Goal: Task Accomplishment & Management: Use online tool/utility

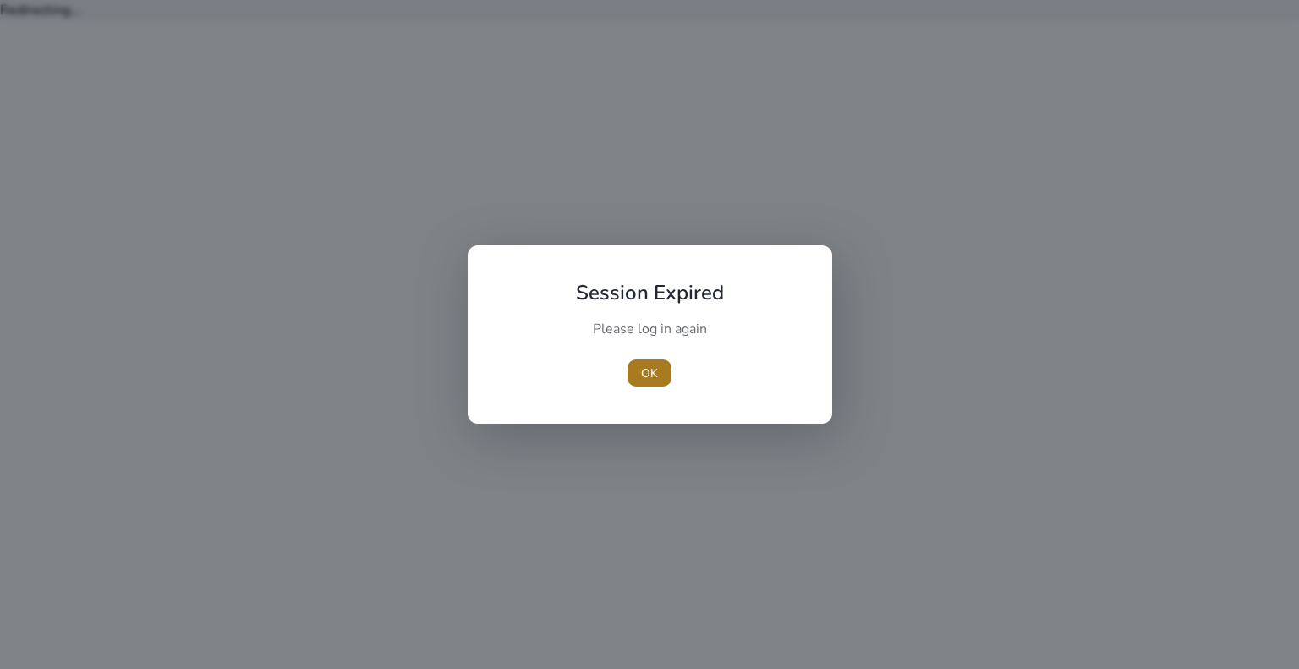
click at [644, 361] on span "button" at bounding box center [649, 373] width 44 height 41
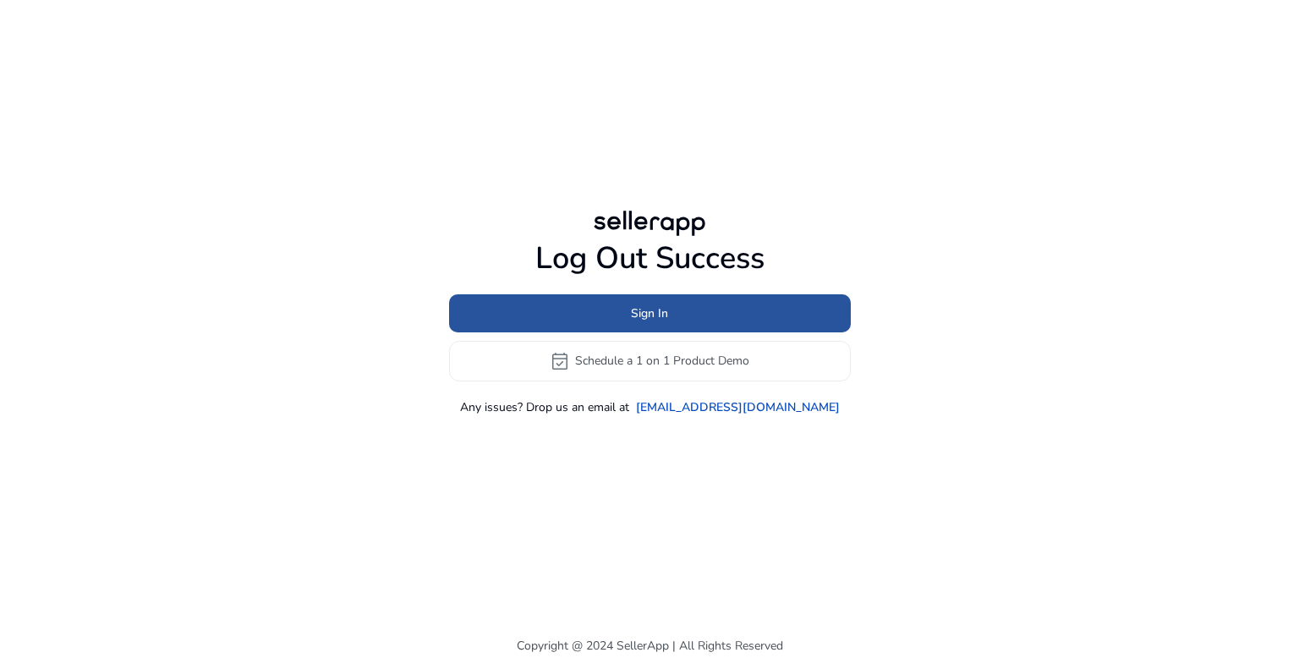
click at [644, 325] on span at bounding box center [650, 313] width 402 height 41
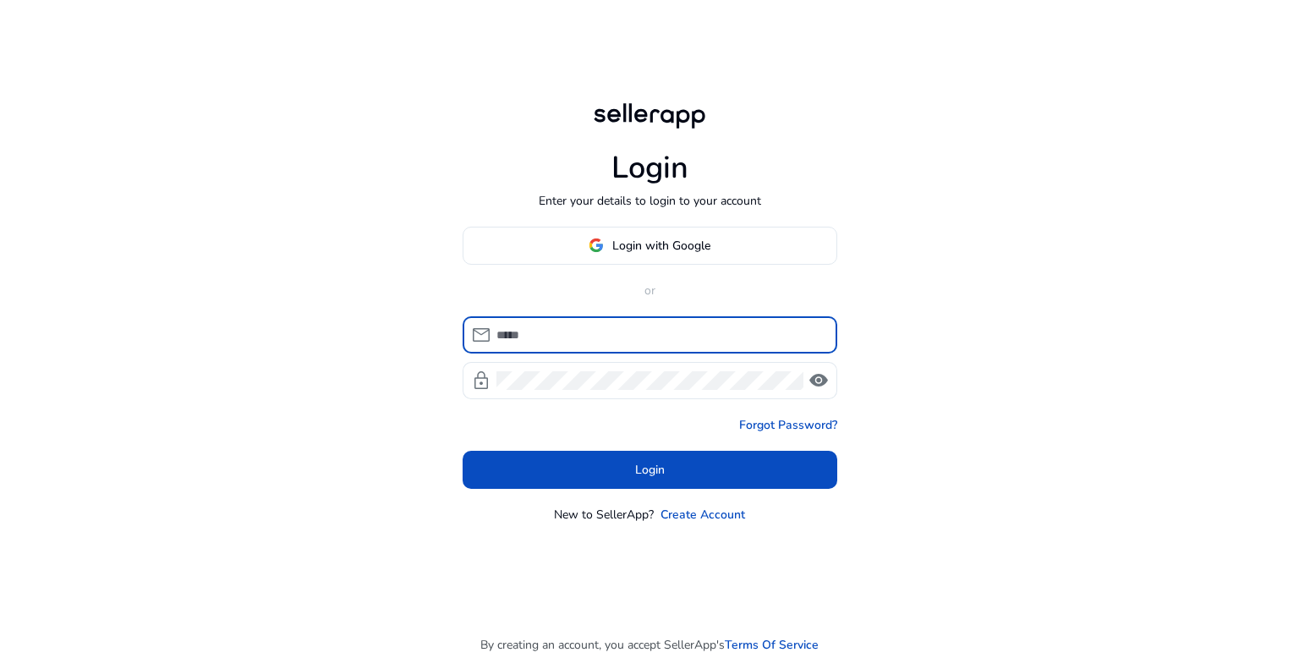
type input "**********"
click at [549, 326] on input "**********" at bounding box center [659, 335] width 327 height 19
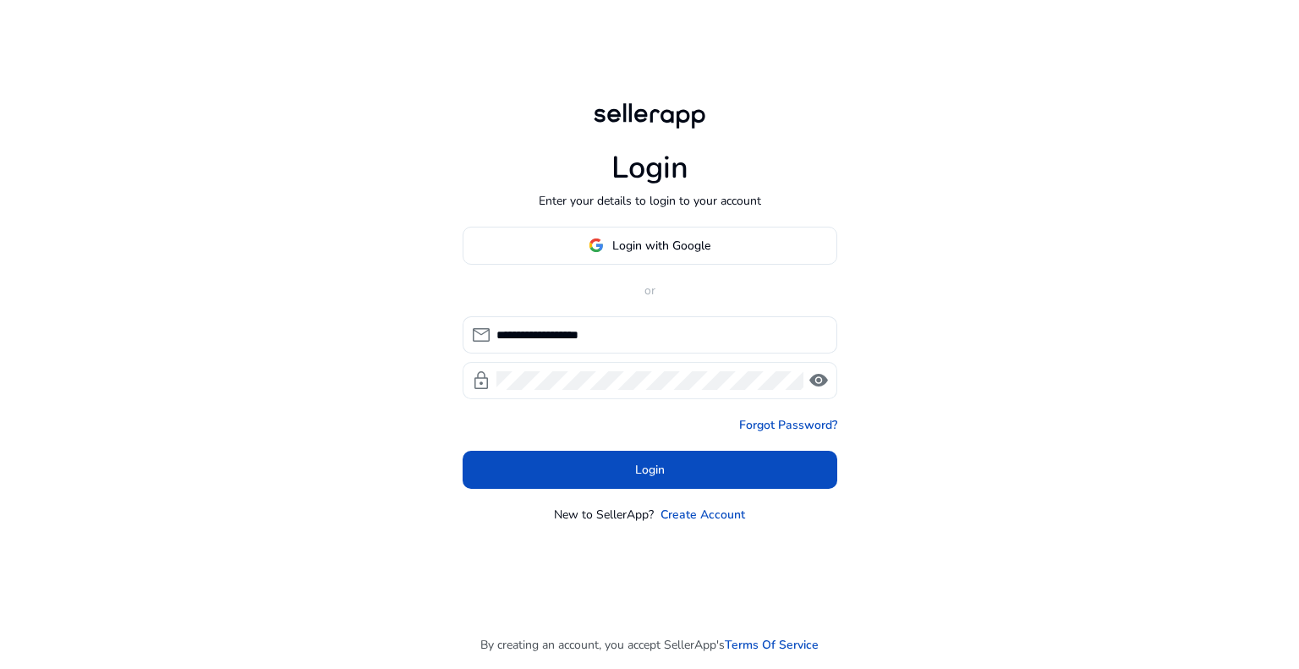
click at [822, 378] on span "visibility" at bounding box center [818, 380] width 20 height 20
click at [822, 378] on span "visibility_off" at bounding box center [818, 380] width 20 height 20
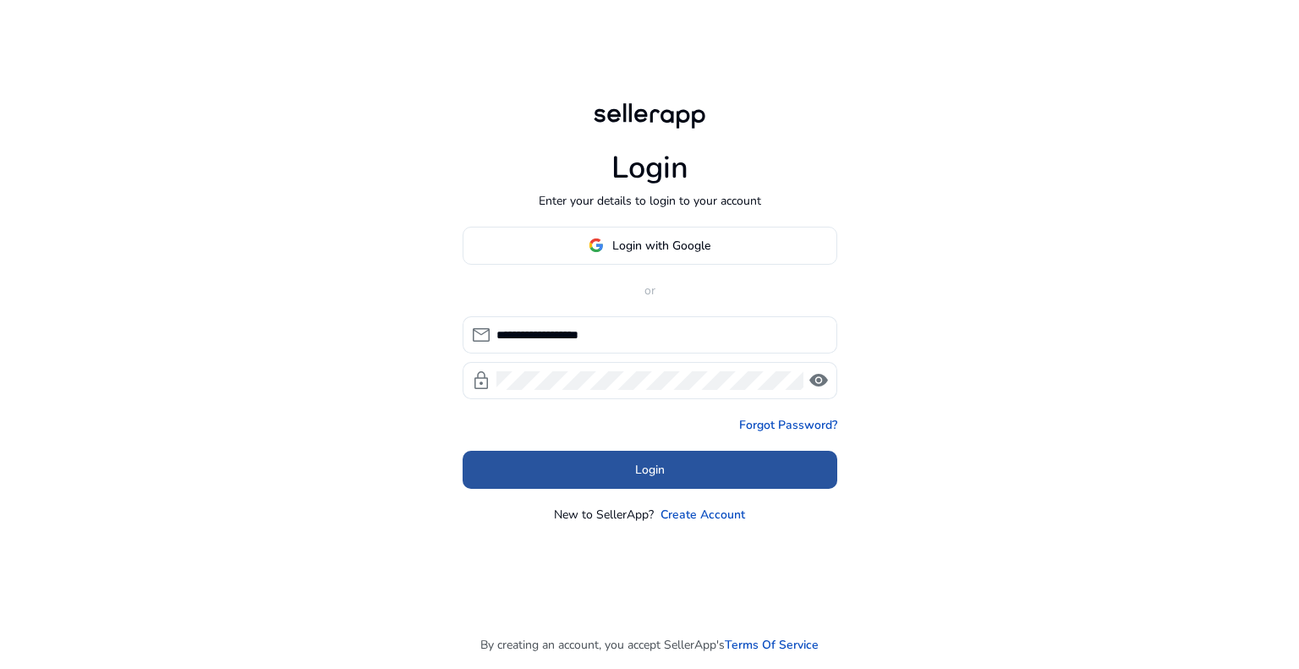
click at [566, 473] on span at bounding box center [650, 469] width 375 height 41
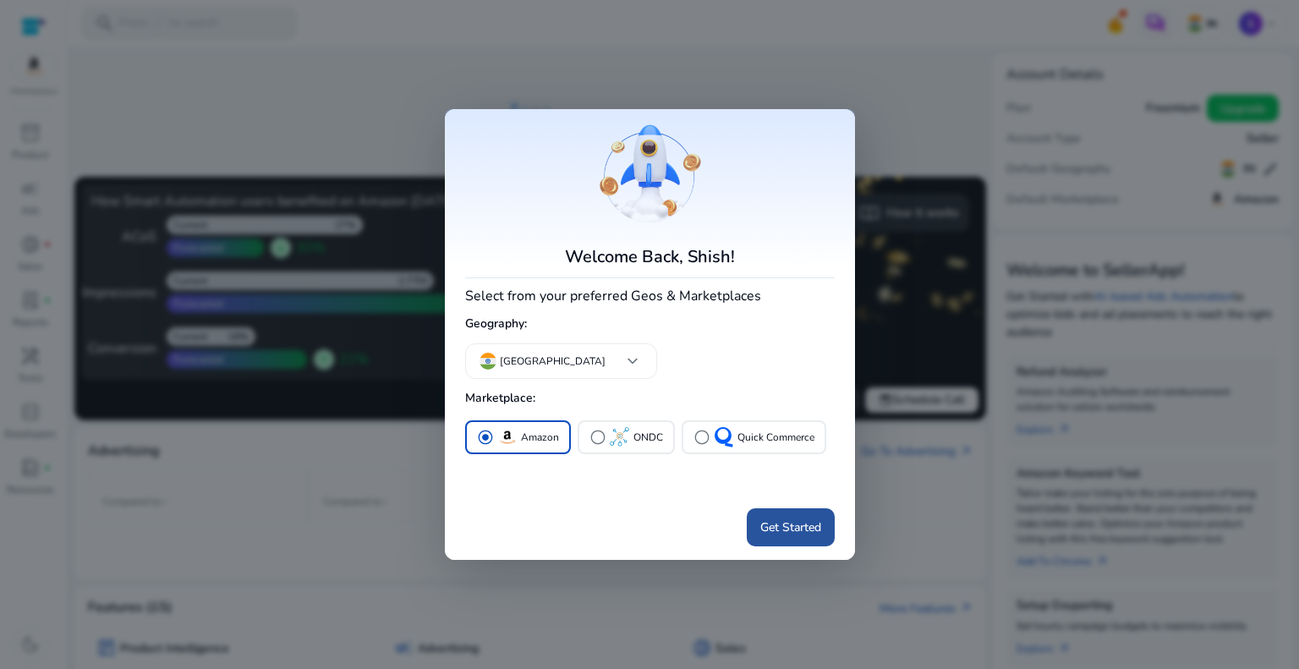
click at [769, 530] on span "Get Started" at bounding box center [790, 527] width 61 height 18
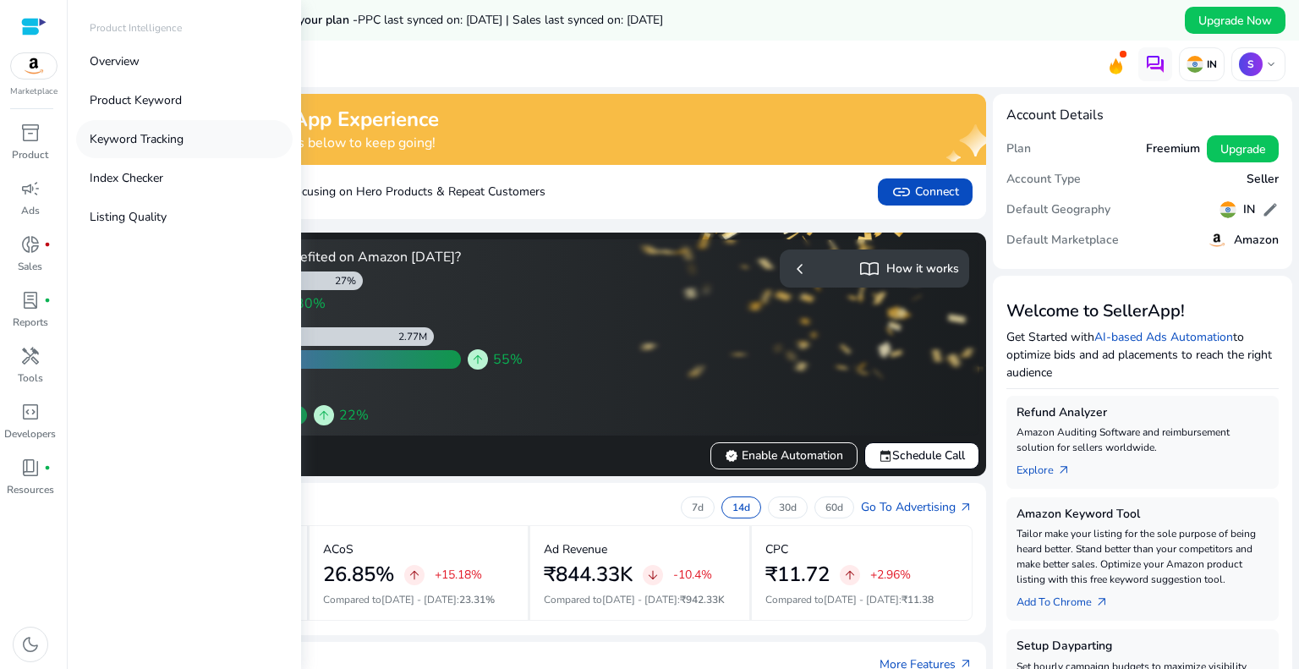
click at [125, 134] on p "Keyword Tracking" at bounding box center [137, 139] width 94 height 18
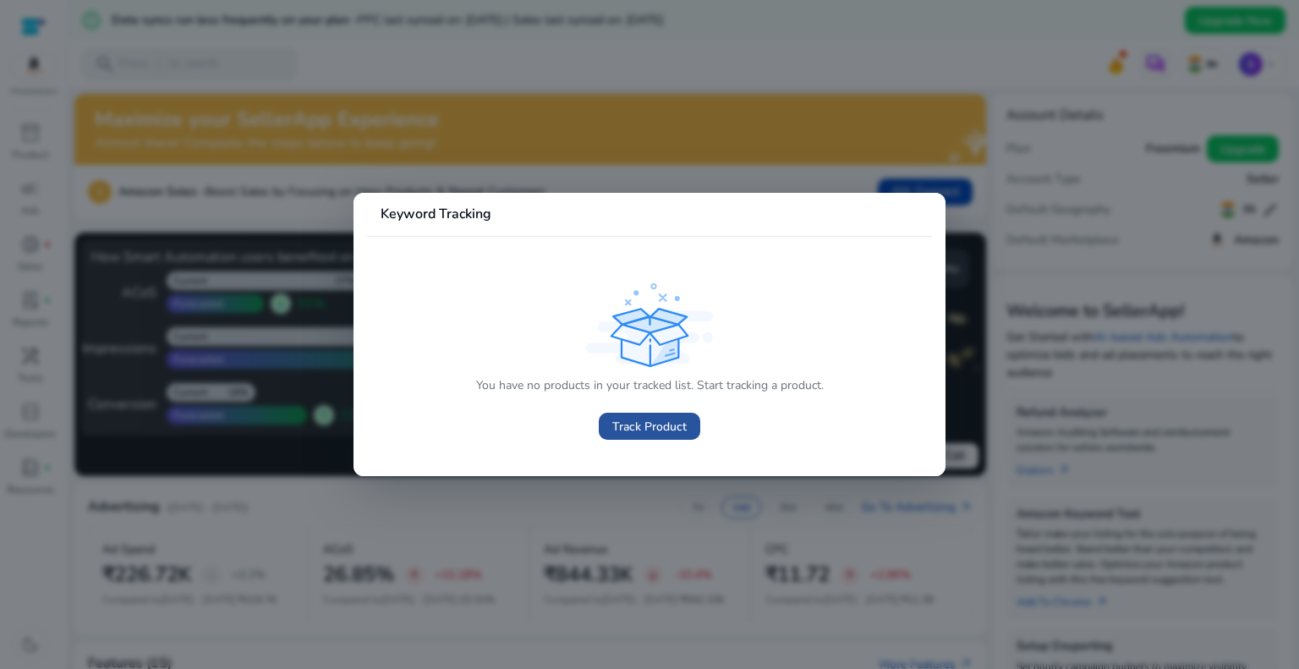
click at [663, 419] on span "Track Product" at bounding box center [649, 427] width 74 height 18
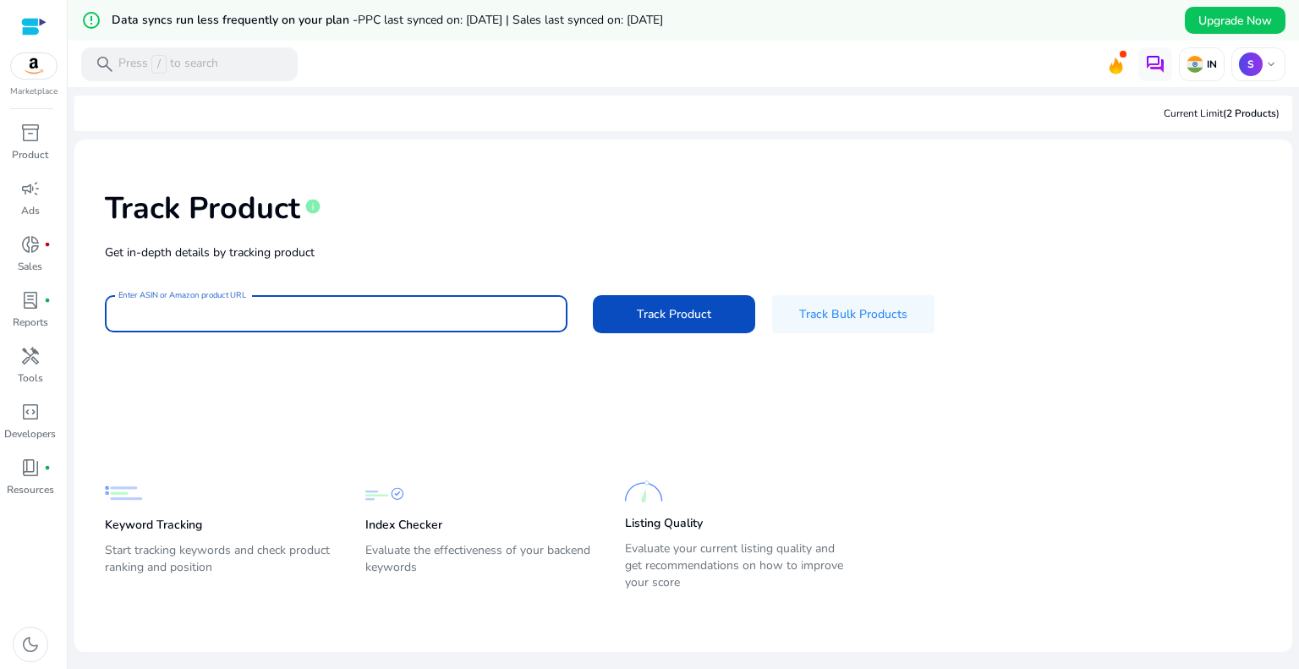
click at [277, 320] on input "Enter ASIN or Amazon product URL" at bounding box center [335, 313] width 435 height 19
paste input "**********"
type input "**********"
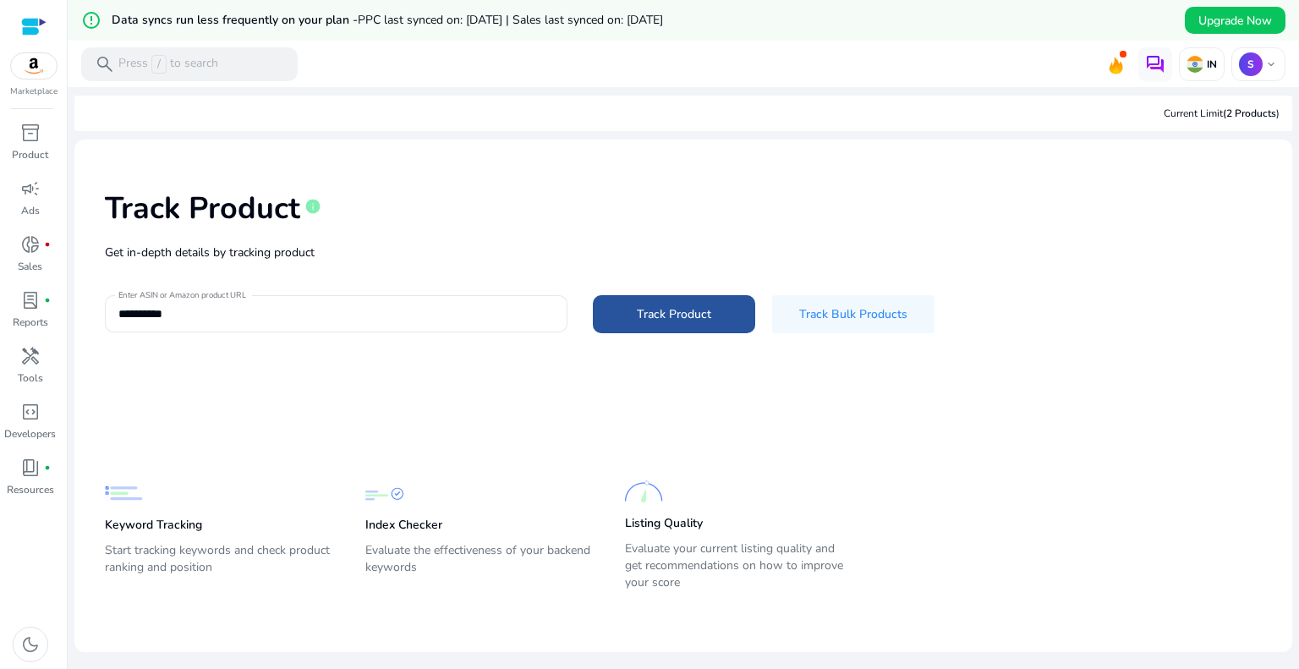
click at [657, 313] on span "Track Product" at bounding box center [674, 314] width 74 height 18
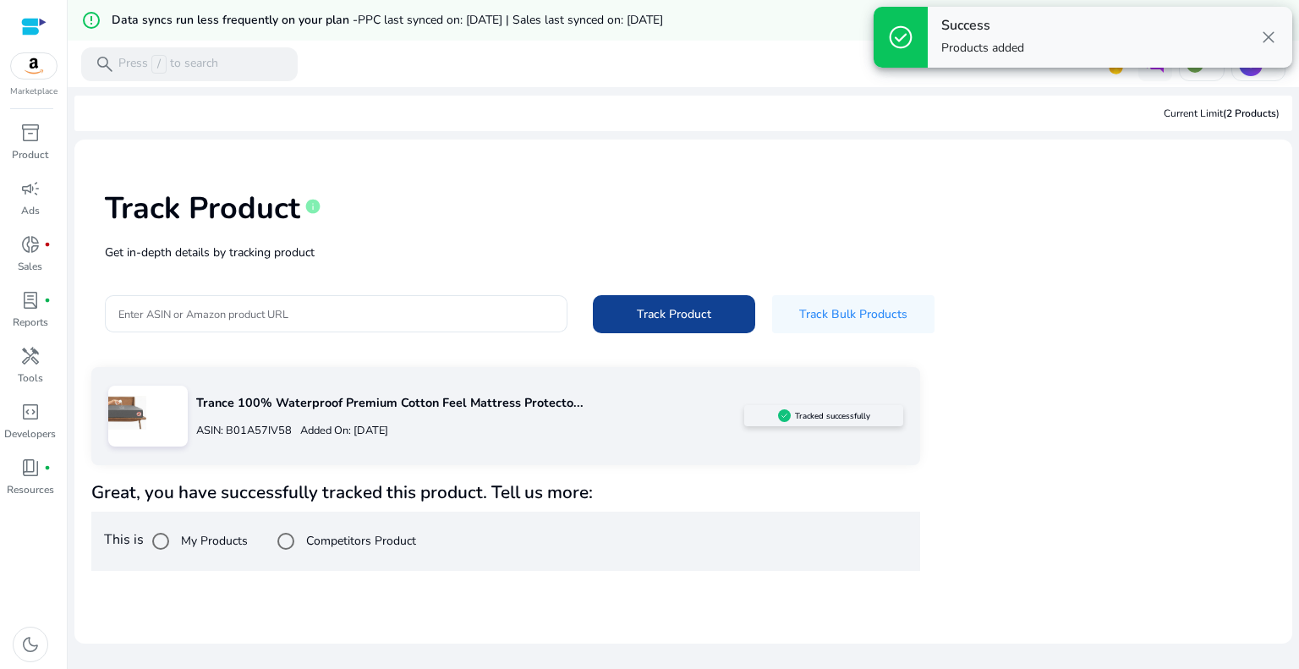
scroll to position [41, 0]
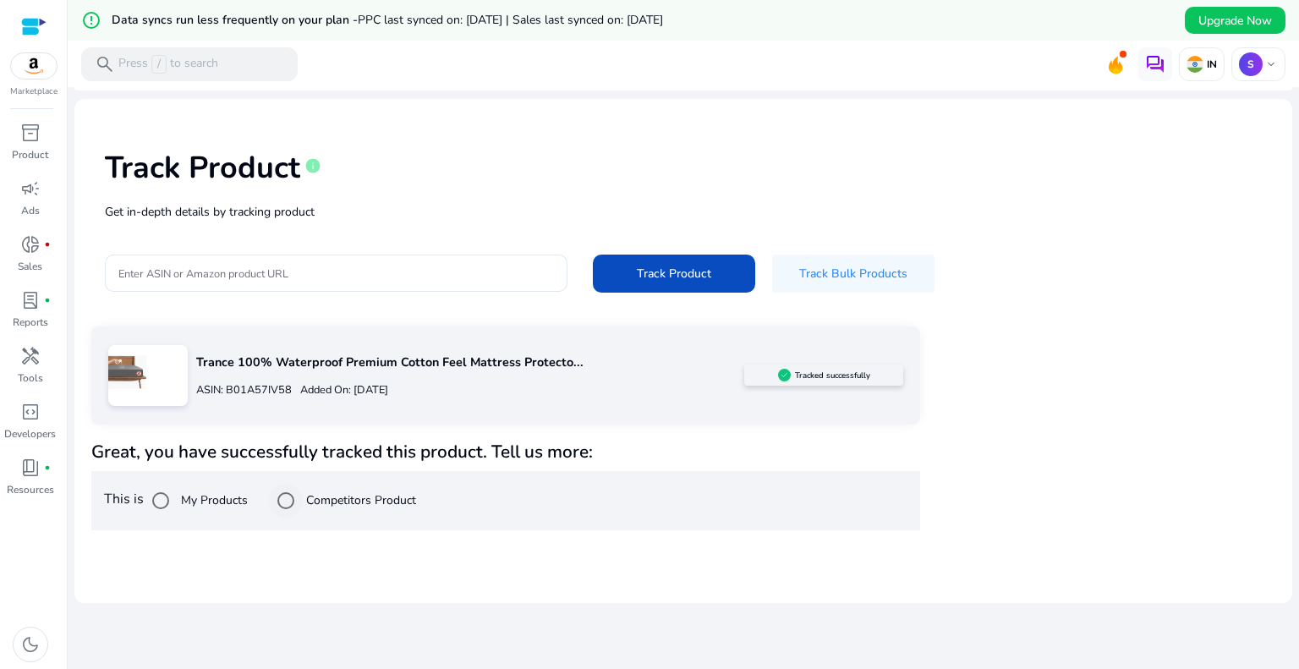
click at [379, 495] on label "Competitors Product" at bounding box center [359, 500] width 113 height 18
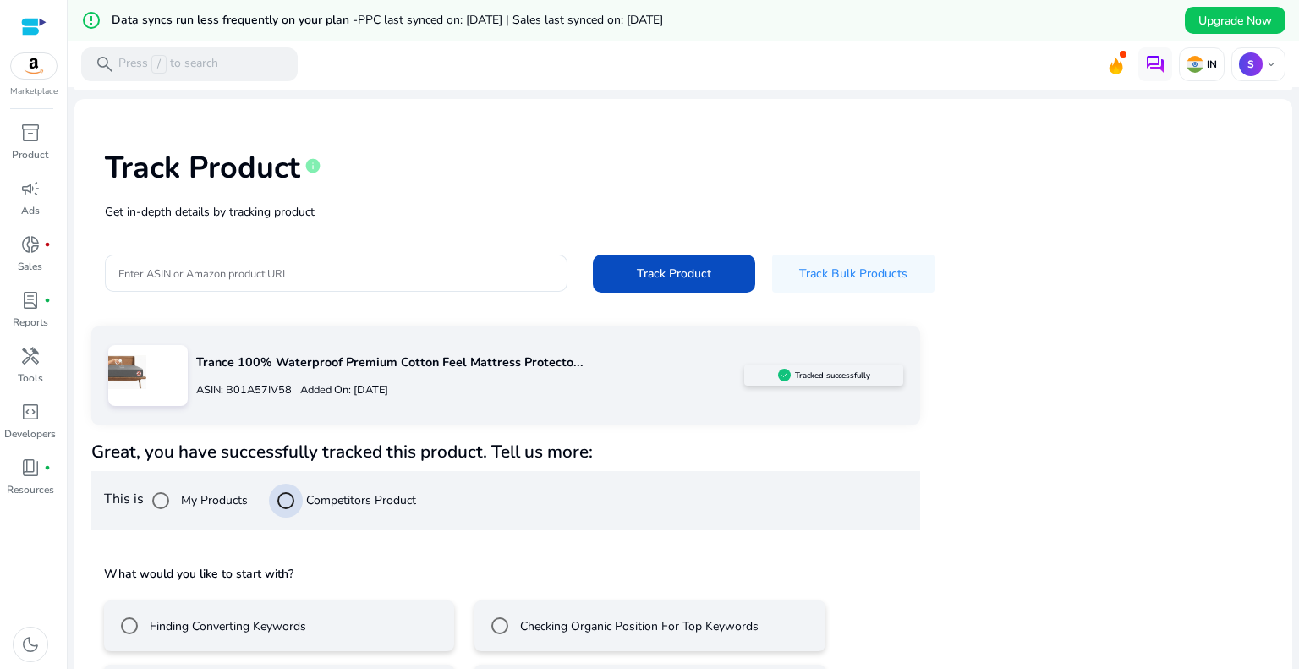
scroll to position [111, 0]
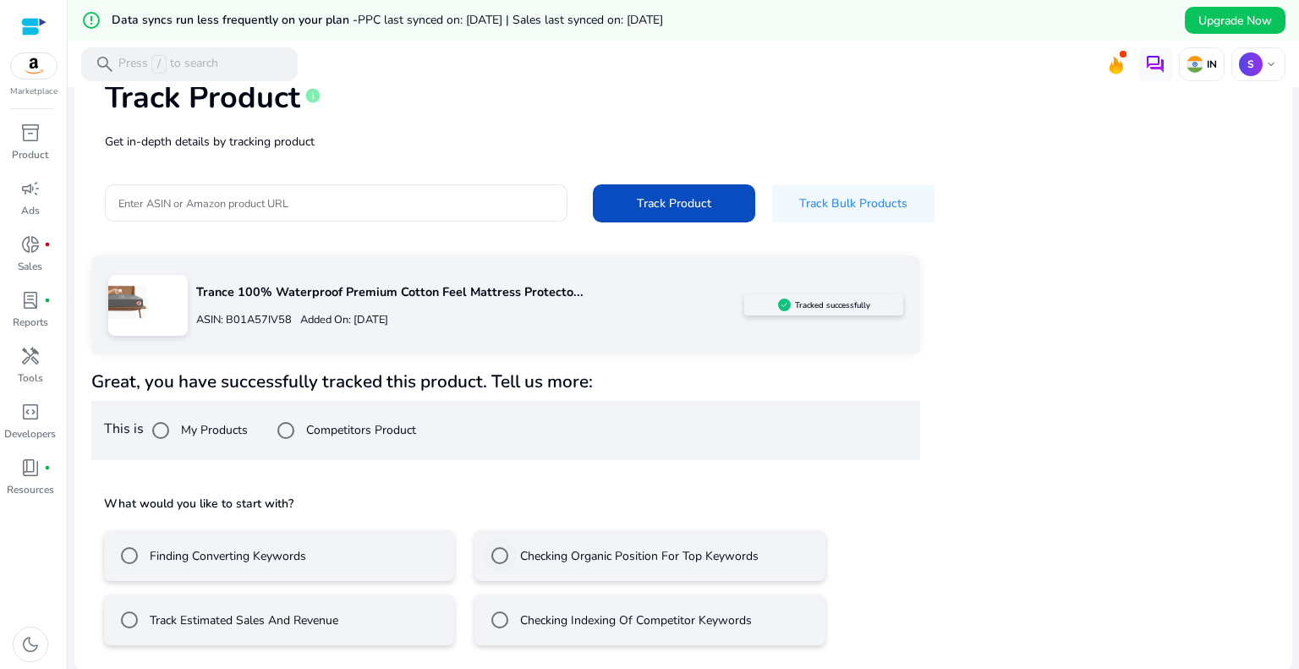
click at [553, 555] on label "Checking Organic Position For Top Keywords" at bounding box center [638, 556] width 242 height 18
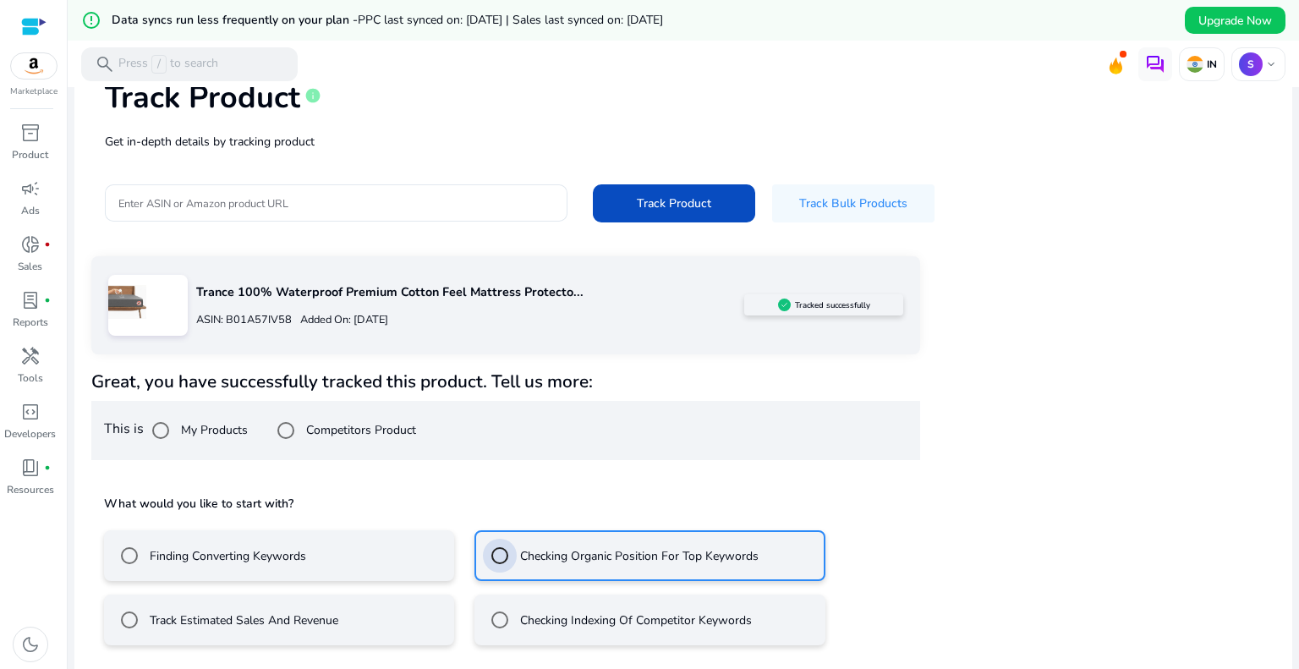
scroll to position [186, 0]
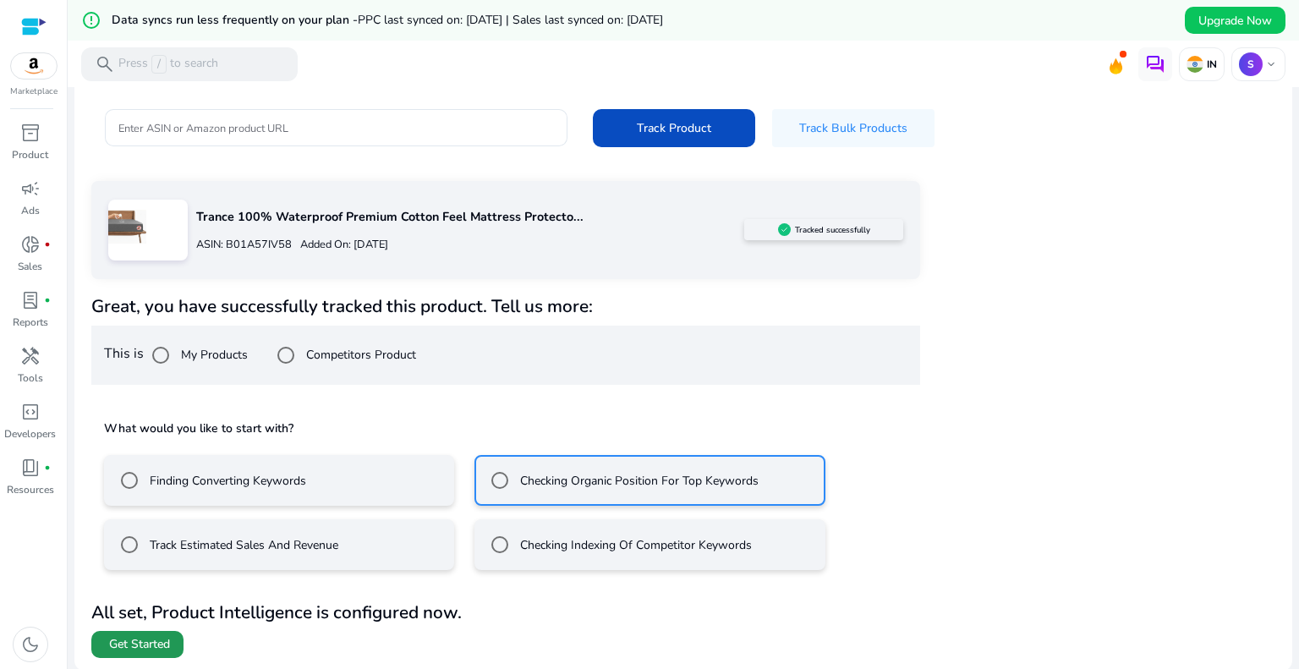
click at [169, 644] on span "Get Started" at bounding box center [139, 644] width 61 height 17
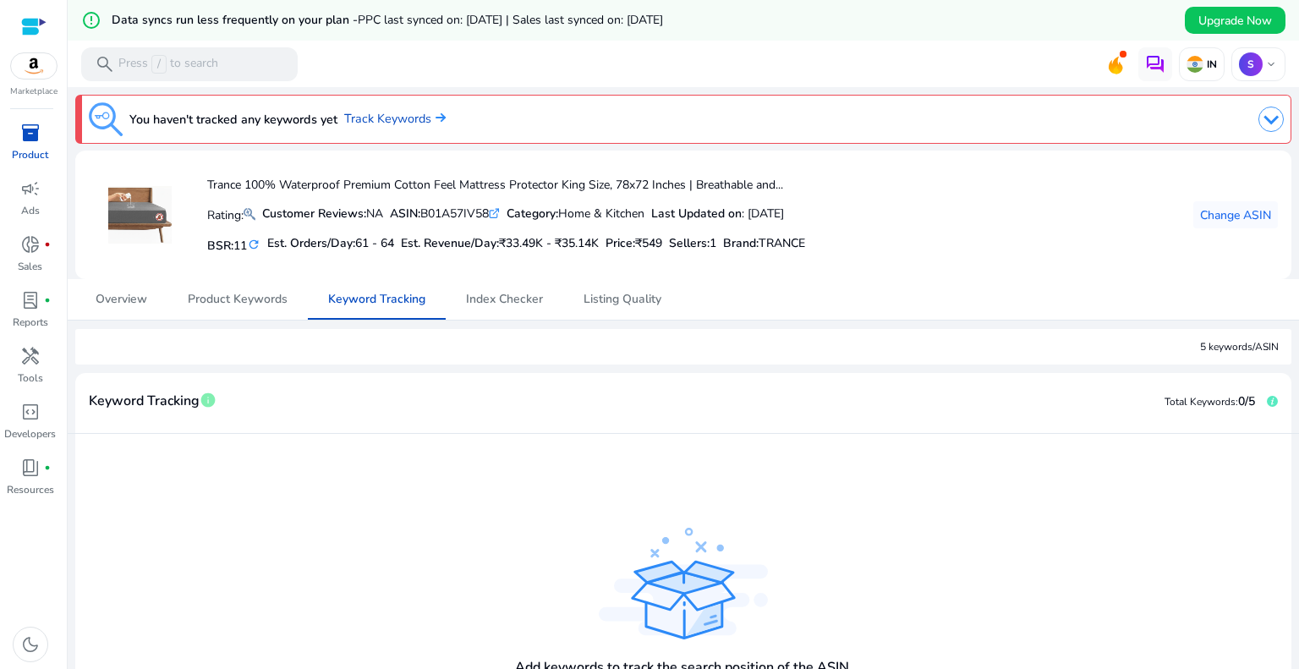
scroll to position [155, 0]
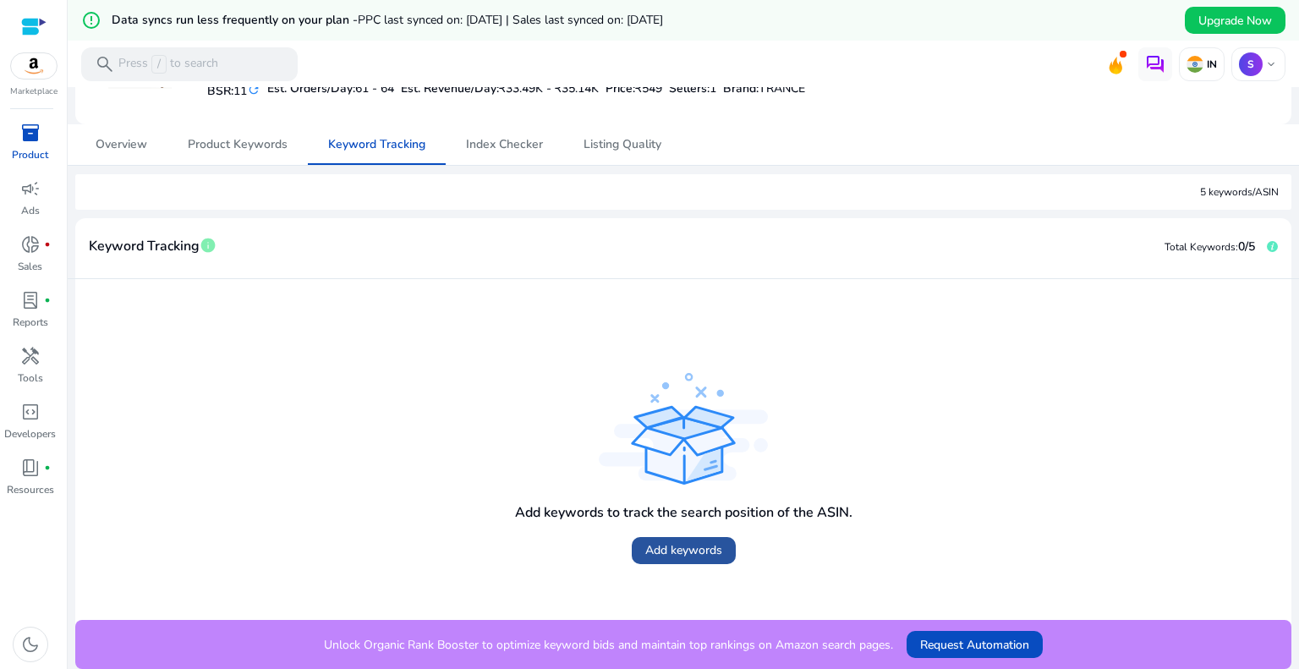
click at [677, 556] on span "Add keywords" at bounding box center [683, 550] width 77 height 18
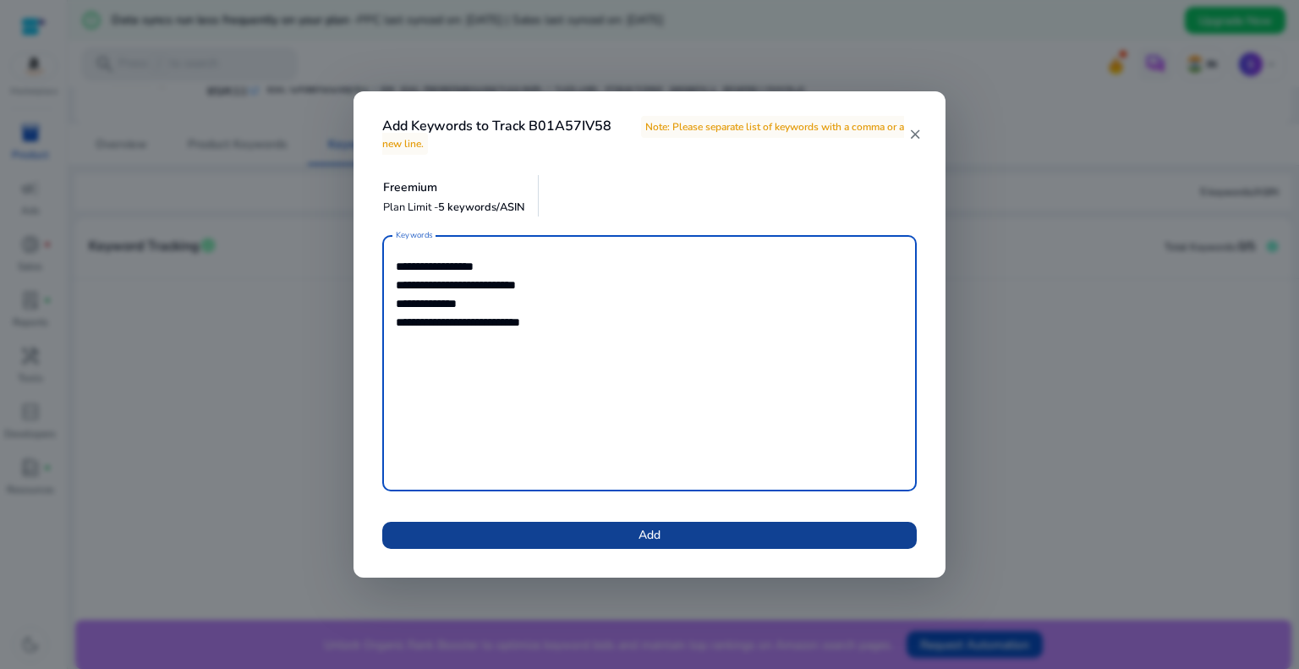
type textarea "**********"
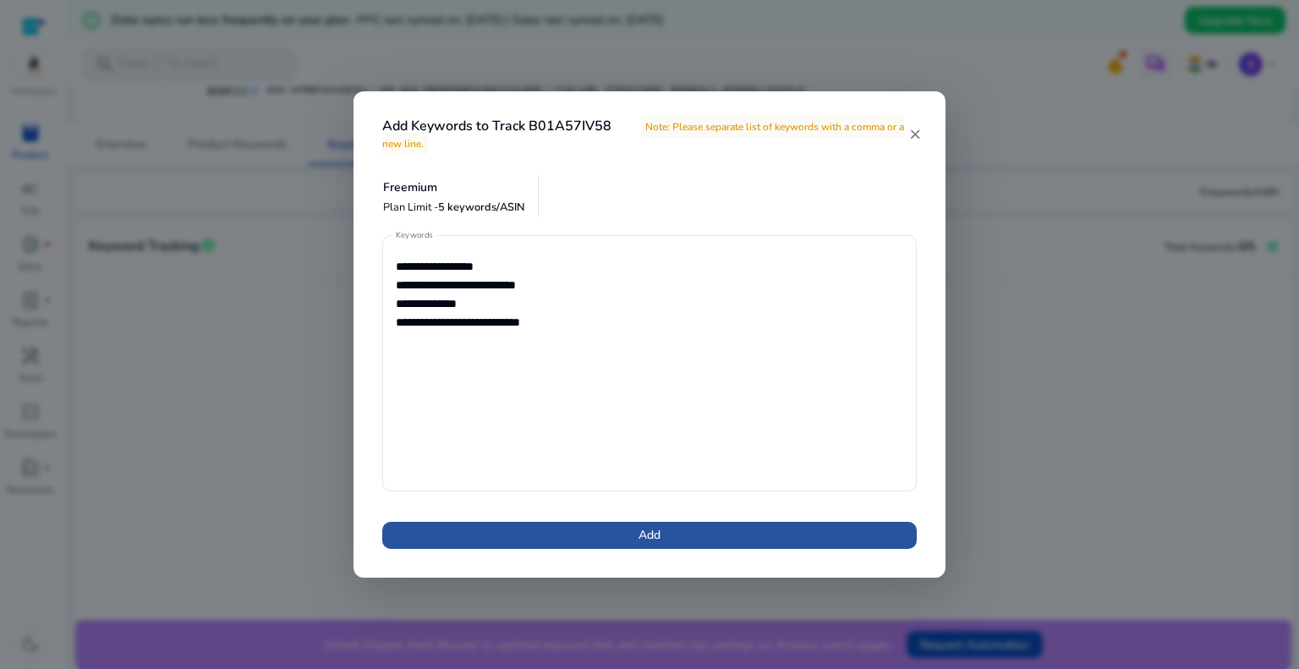
click at [572, 541] on span at bounding box center [649, 535] width 534 height 41
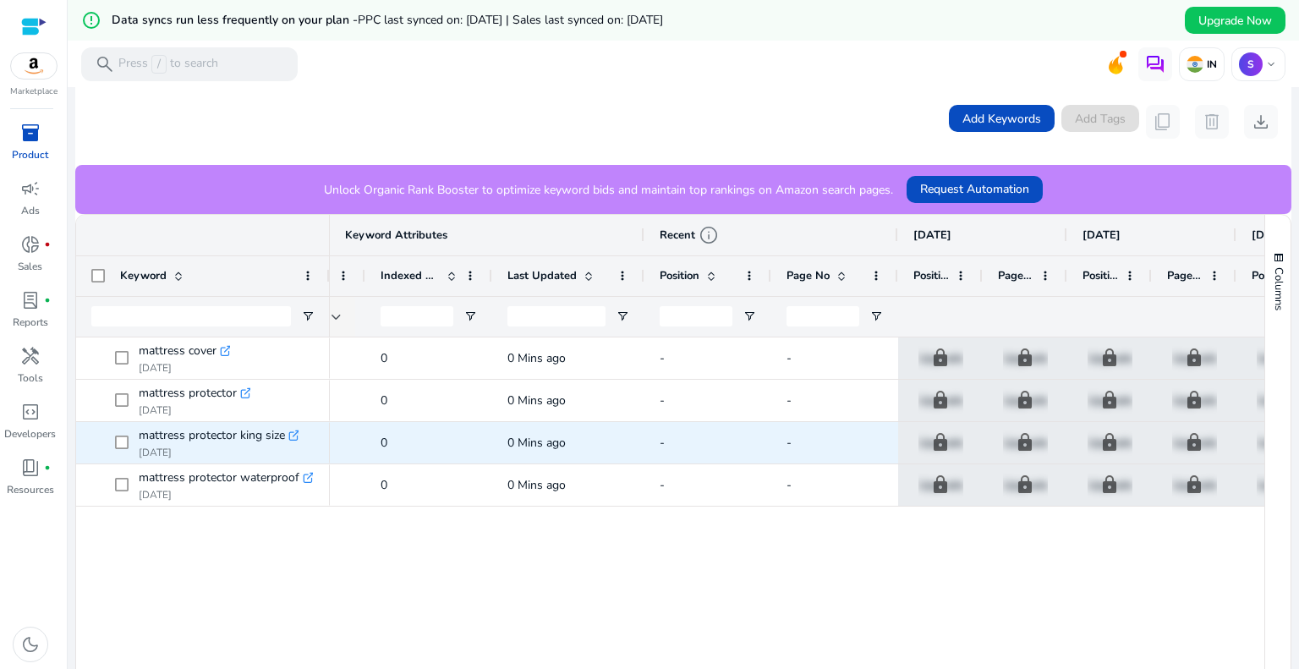
scroll to position [0, 0]
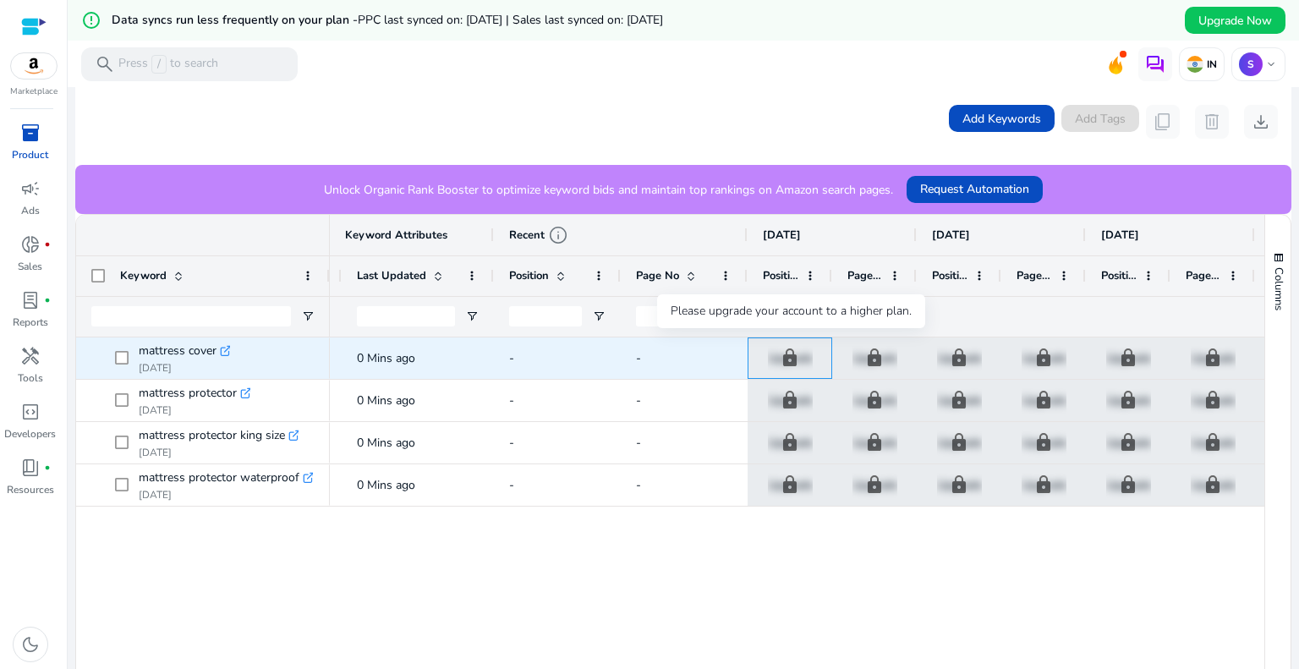
click at [781, 359] on p "Upgrade" at bounding box center [790, 358] width 45 height 35
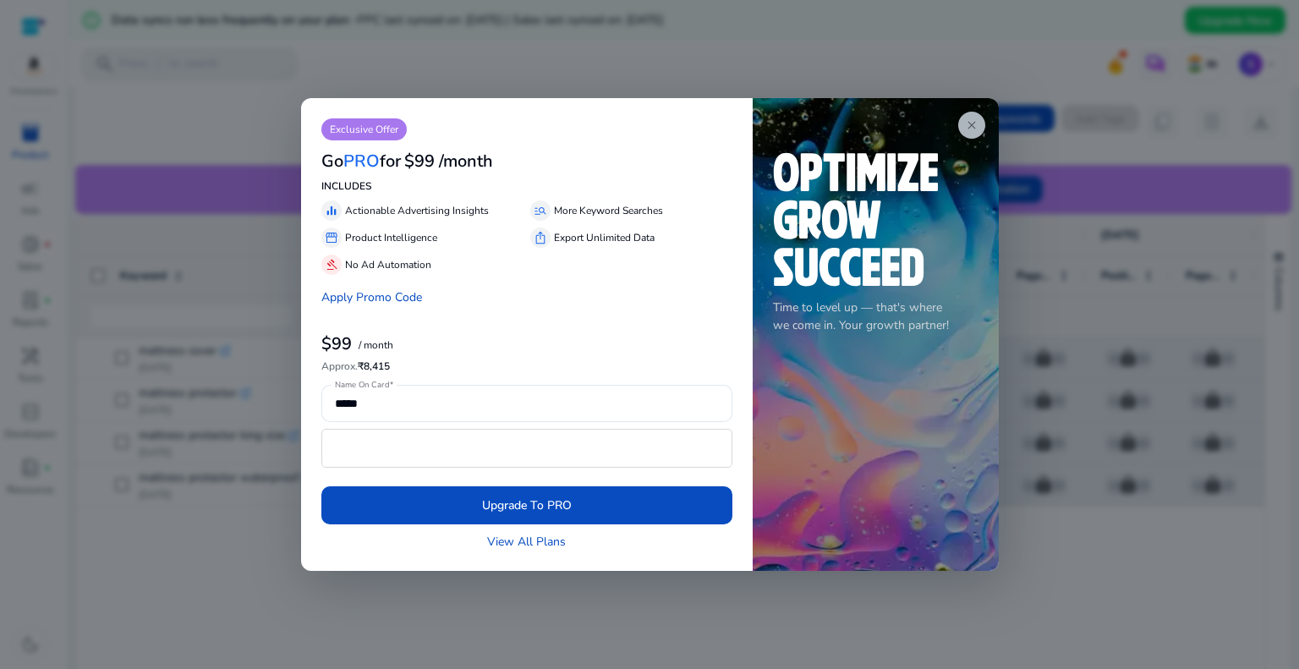
click at [976, 124] on span "close" at bounding box center [972, 125] width 14 height 14
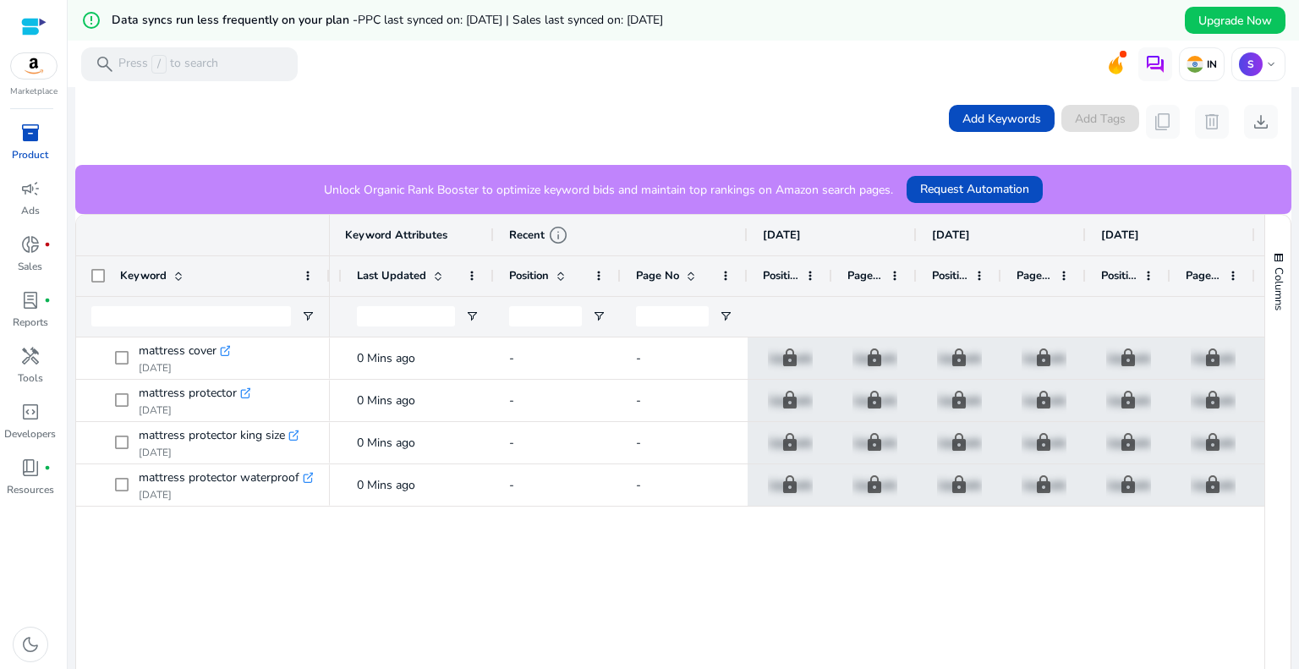
click at [841, 61] on mat-toolbar "search Press / to search IN S keyboard_arrow_down" at bounding box center [683, 64] width 1231 height 47
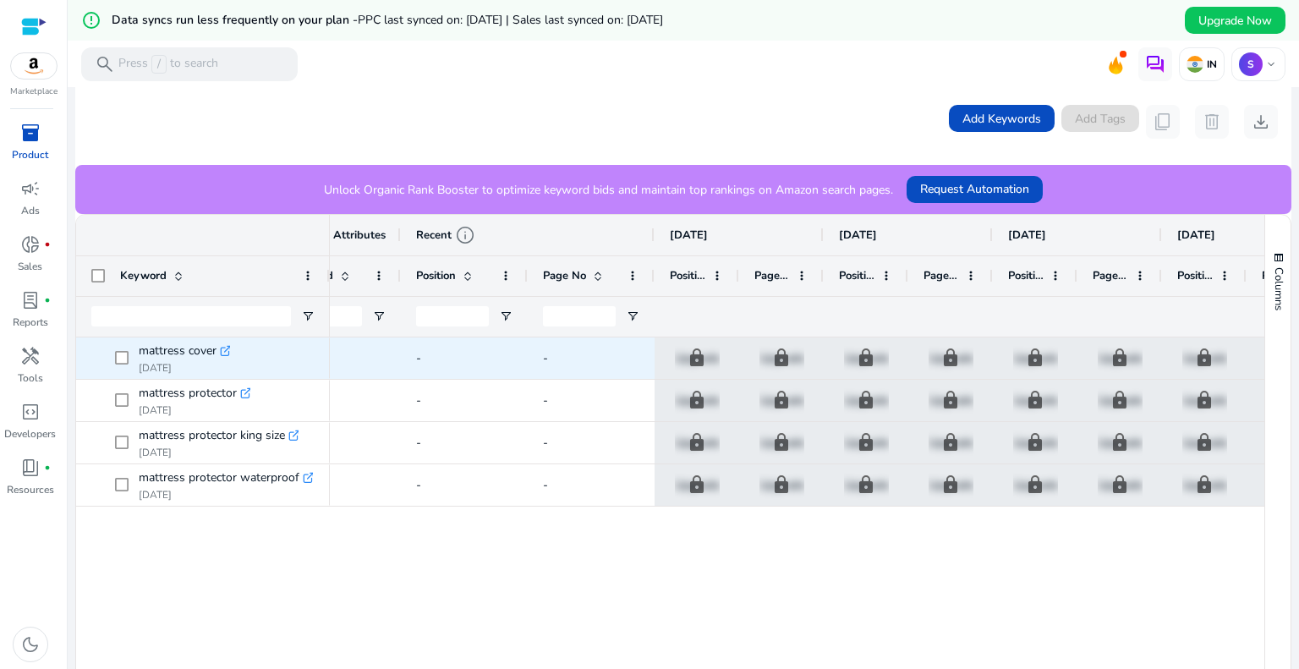
scroll to position [0, 713]
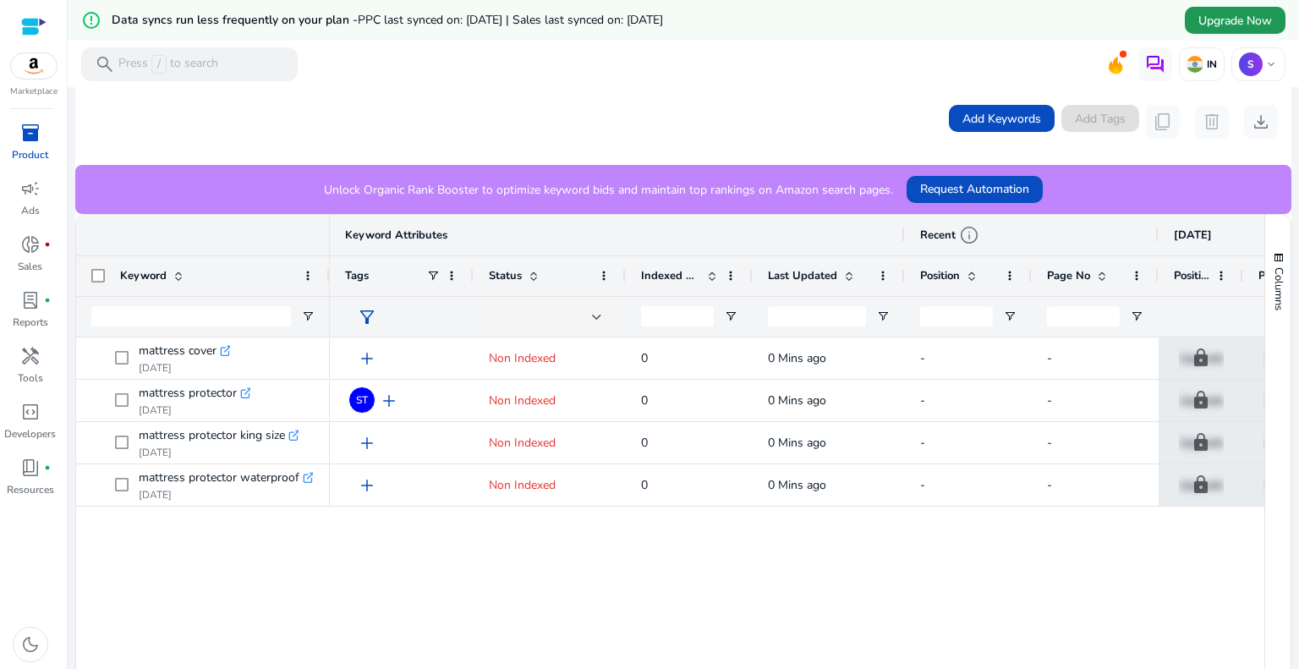
click at [1228, 24] on span "Upgrade Now" at bounding box center [1235, 21] width 74 height 18
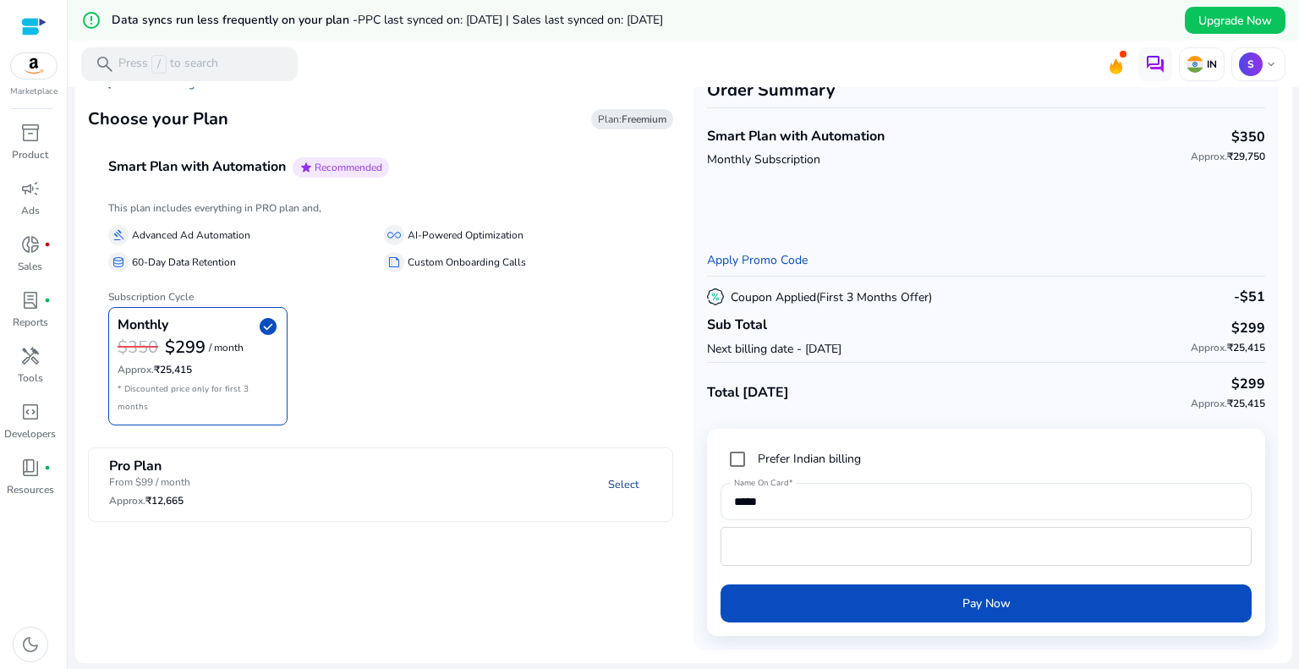
click at [619, 469] on link "Select" at bounding box center [622, 484] width 57 height 30
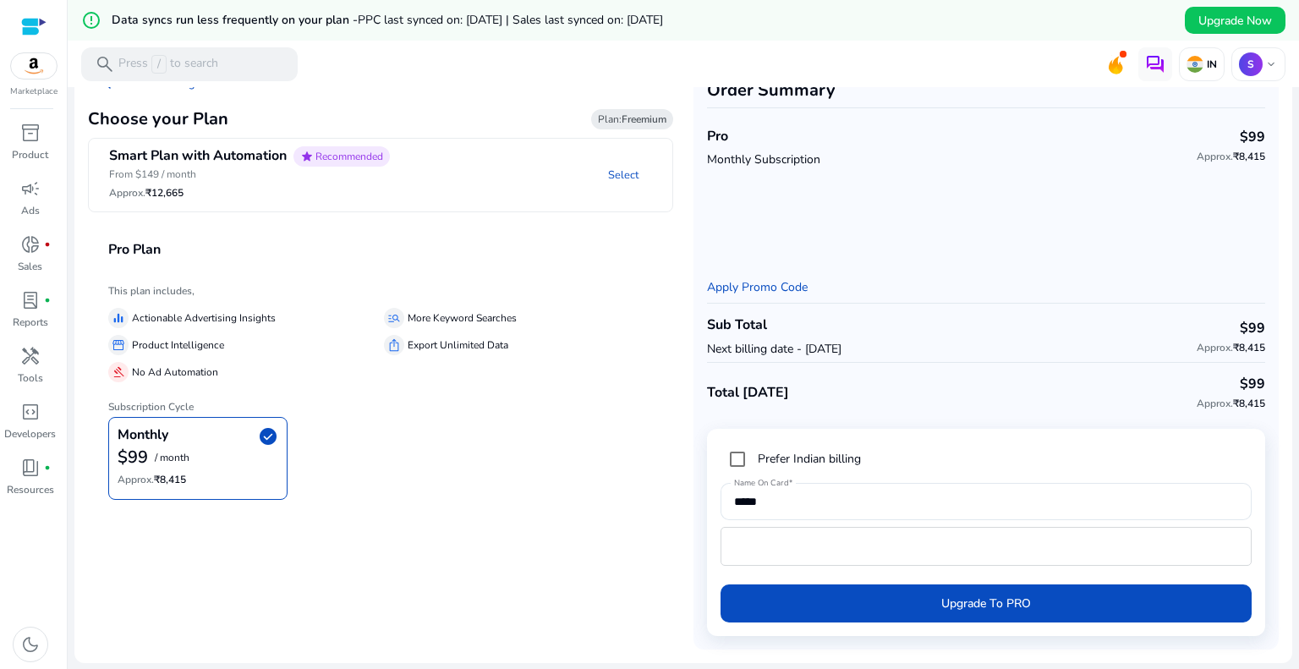
click at [227, 447] on div "$99 / month" at bounding box center [198, 457] width 161 height 22
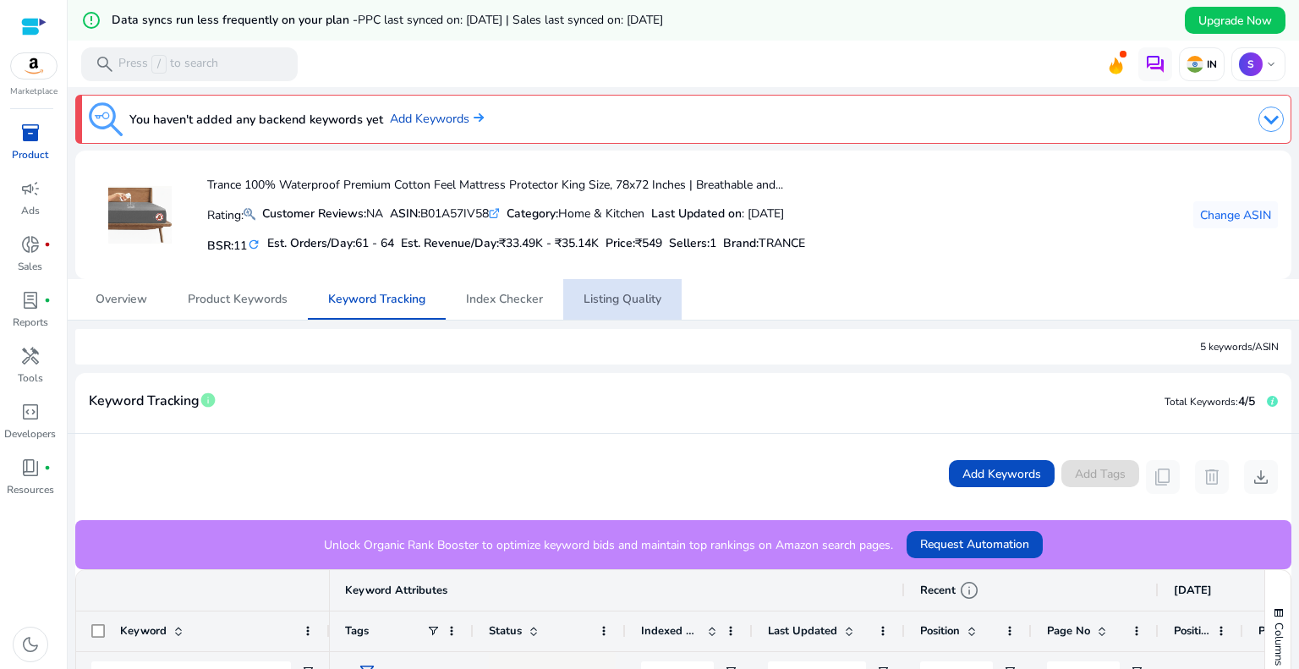
click at [620, 304] on span "Listing Quality" at bounding box center [622, 299] width 78 height 12
